Goal: Go to known website: Access a specific website the user already knows

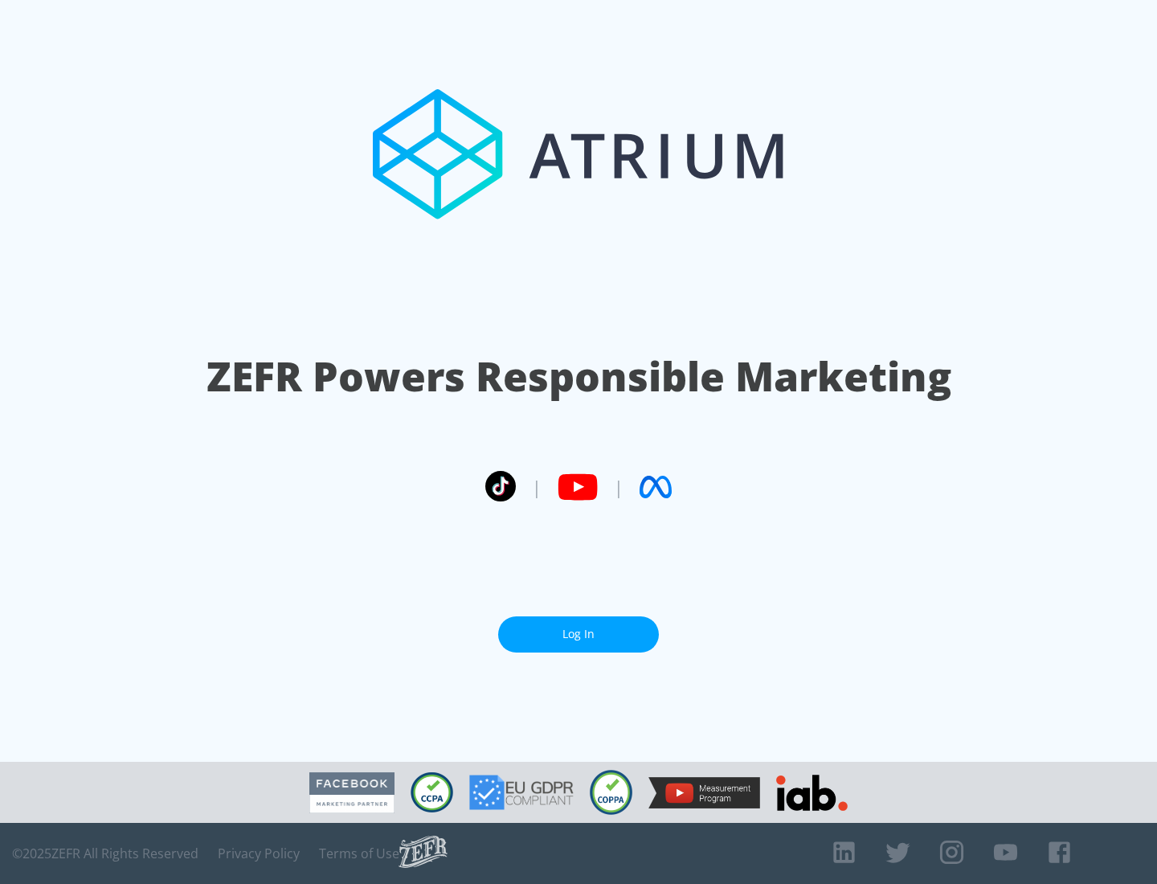
click at [578, 634] on link "Log In" at bounding box center [578, 634] width 161 height 36
